Goal: Task Accomplishment & Management: Use online tool/utility

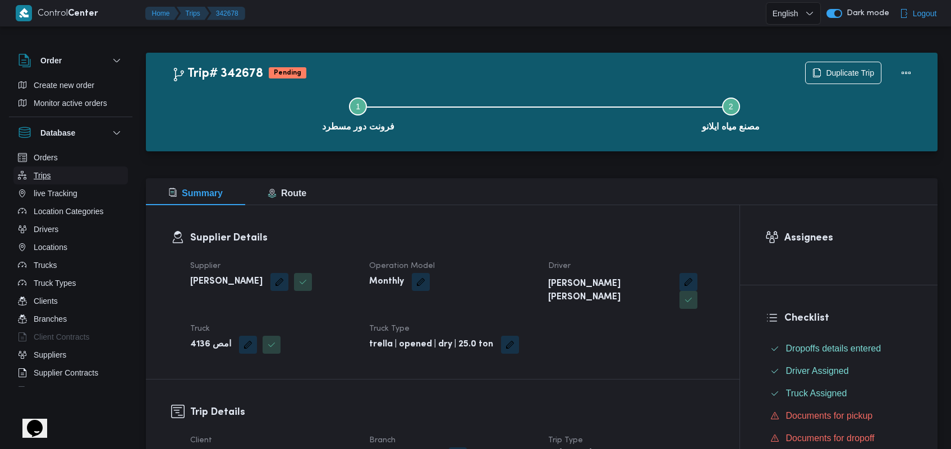
click at [62, 177] on button "Trips" at bounding box center [70, 176] width 114 height 18
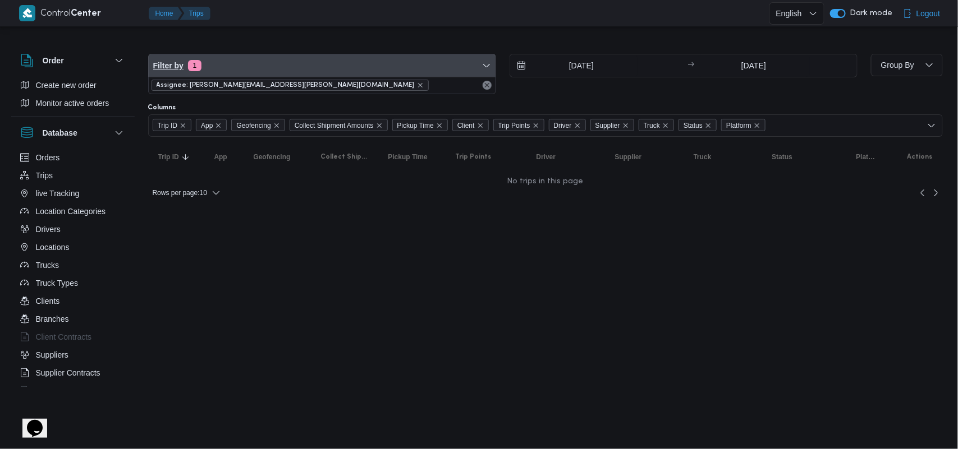
click at [264, 58] on span "Filter by 1" at bounding box center [322, 65] width 347 height 22
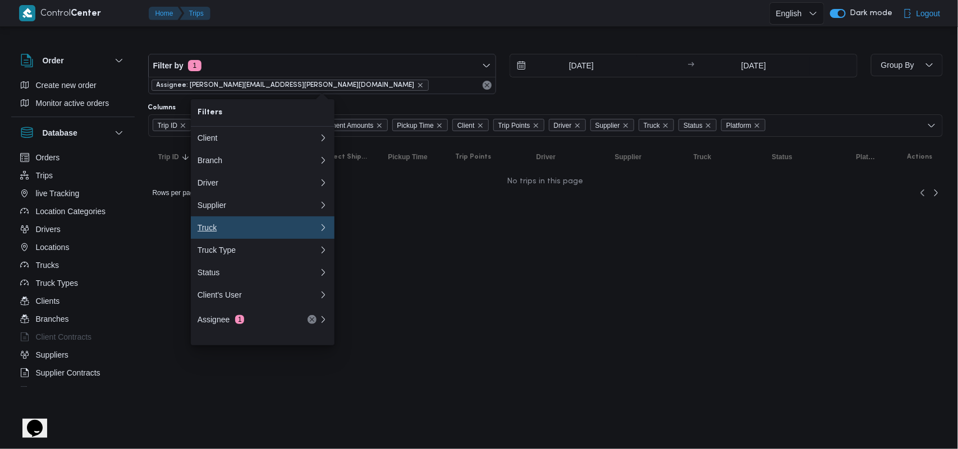
click at [220, 239] on button "Truck" at bounding box center [263, 228] width 144 height 22
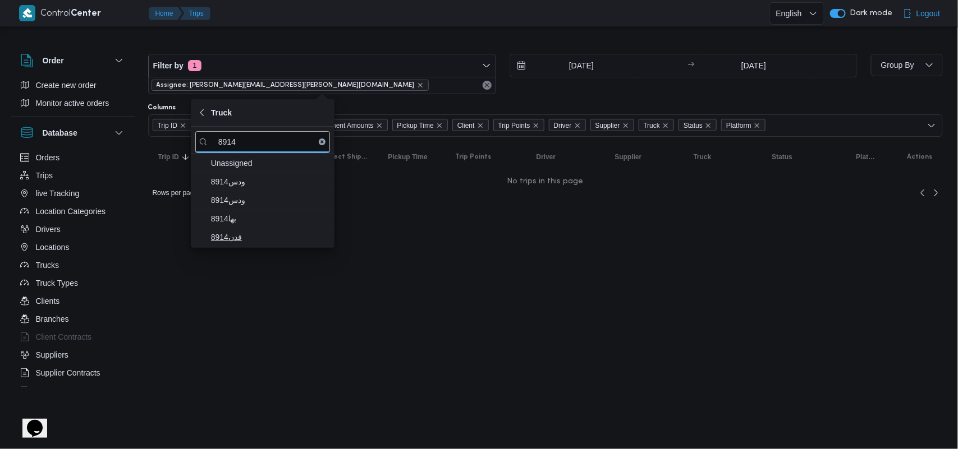
type input "8914"
click at [242, 239] on span "قدن8914" at bounding box center [269, 237] width 117 height 13
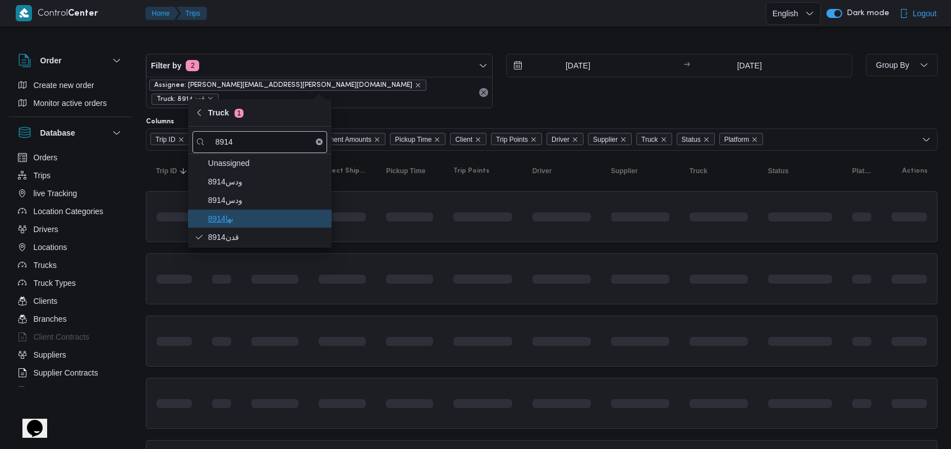
click at [249, 219] on span "بها8914" at bounding box center [266, 218] width 117 height 13
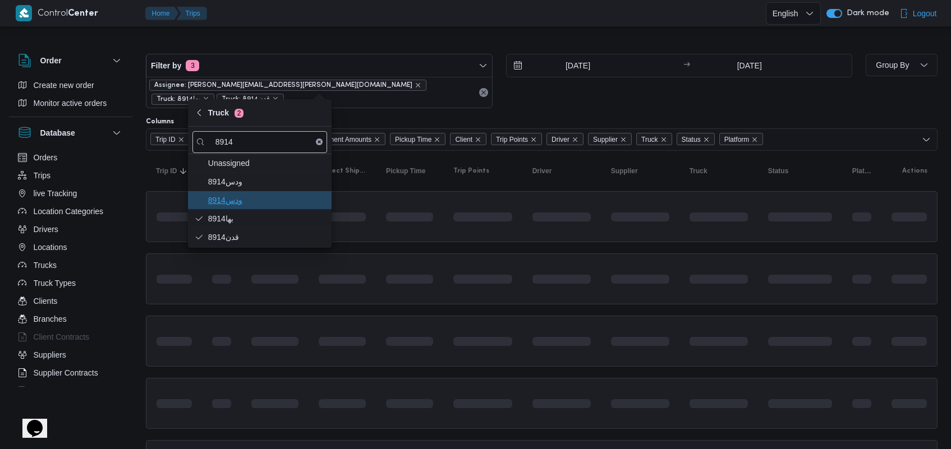
click at [250, 201] on span "ودس8914" at bounding box center [266, 200] width 117 height 13
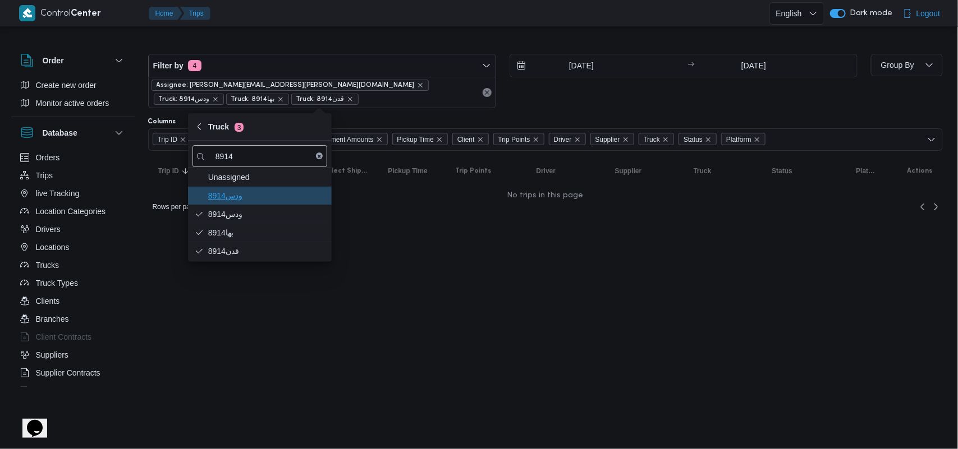
click at [250, 194] on span "ودس8914" at bounding box center [266, 195] width 117 height 13
click at [417, 85] on icon "remove selected entity" at bounding box center [420, 85] width 7 height 7
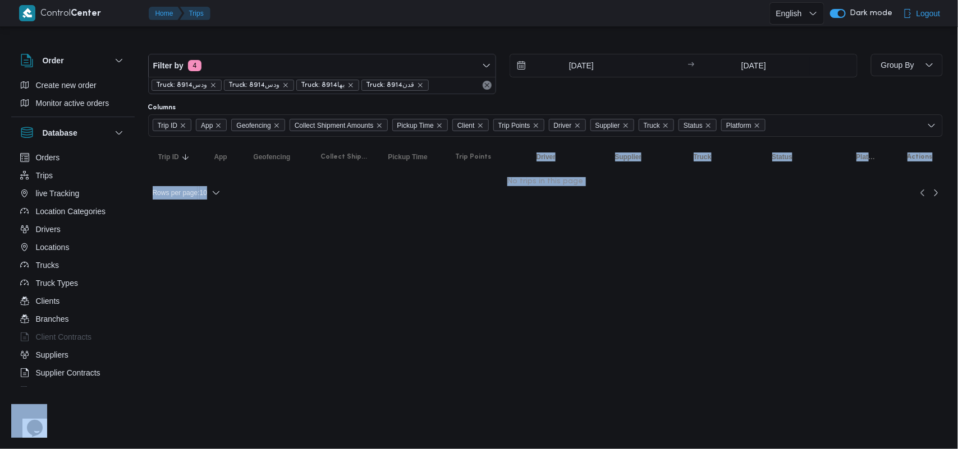
drag, startPoint x: 540, startPoint y: 147, endPoint x: 648, endPoint y: 222, distance: 131.4
click at [648, 222] on html "Control Center Home Trips English عربي Dark mode Logout Order Create new order …" at bounding box center [479, 224] width 958 height 449
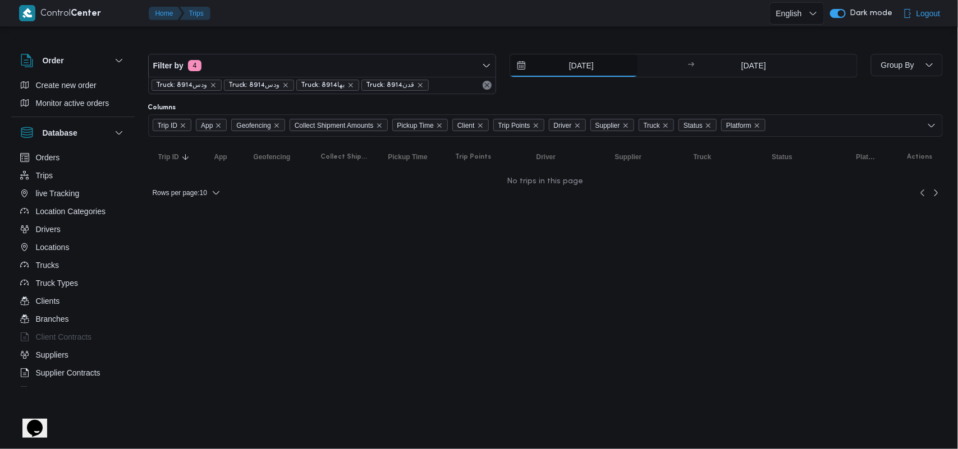
click at [557, 63] on input "[DATE]" at bounding box center [573, 65] width 127 height 22
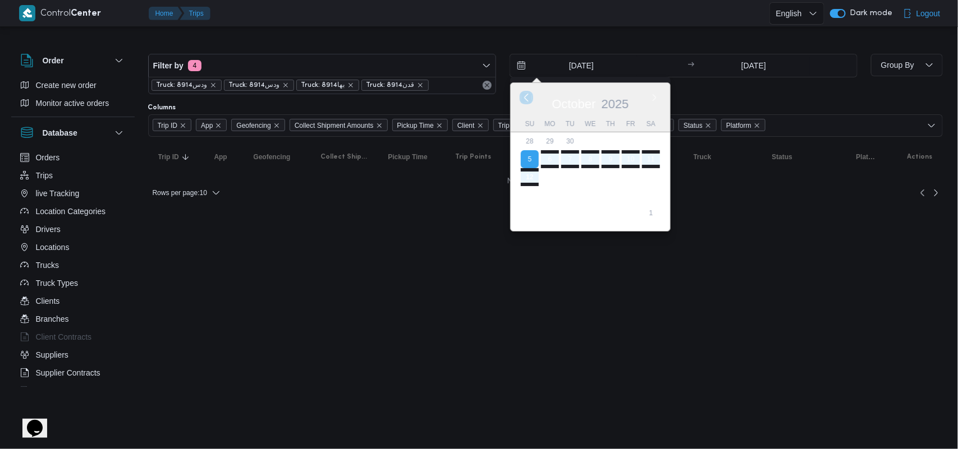
click at [525, 98] on button "Previous Month" at bounding box center [526, 97] width 11 height 11
type input "[DATE]"
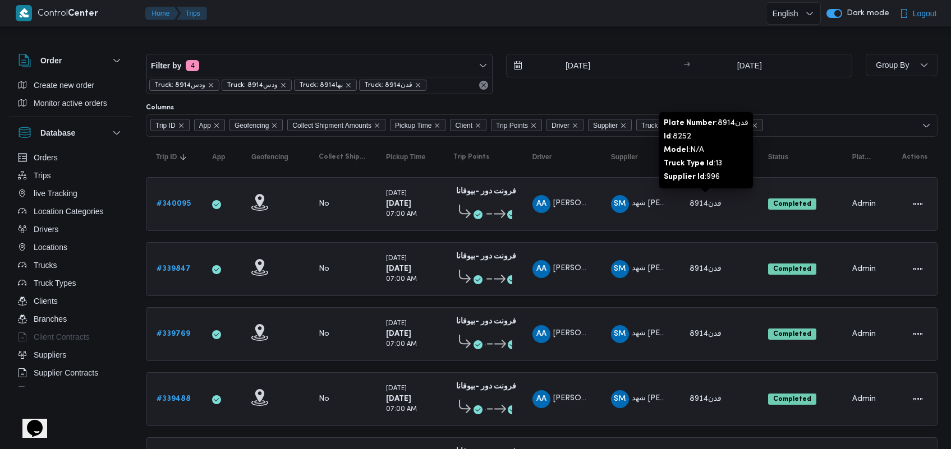
click at [702, 210] on span "قدن8914" at bounding box center [707, 203] width 35 height 13
